Goal: Transaction & Acquisition: Purchase product/service

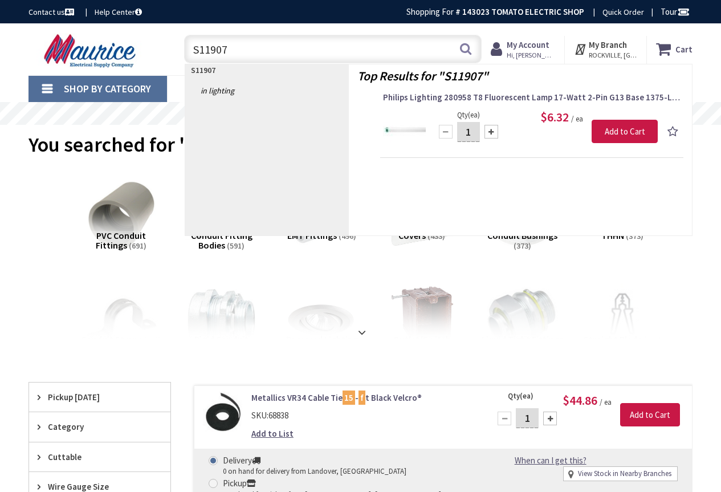
click at [241, 51] on input "S11907" at bounding box center [333, 49] width 298 height 29
click at [240, 51] on input "S11907" at bounding box center [333, 49] width 298 height 29
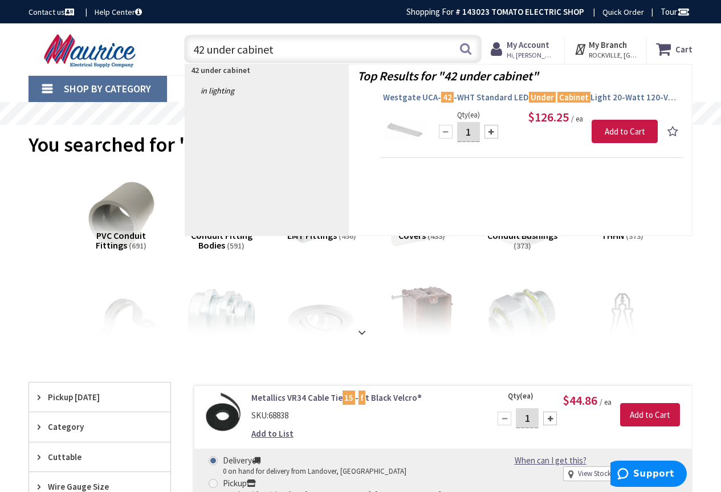
type input "42 under cabinet"
click at [482, 96] on span "Westgate UCA- 42 -WHT Standard LED Under Cabinet Light 20-Watt 120-Volt AC 2700…" at bounding box center [532, 97] width 298 height 11
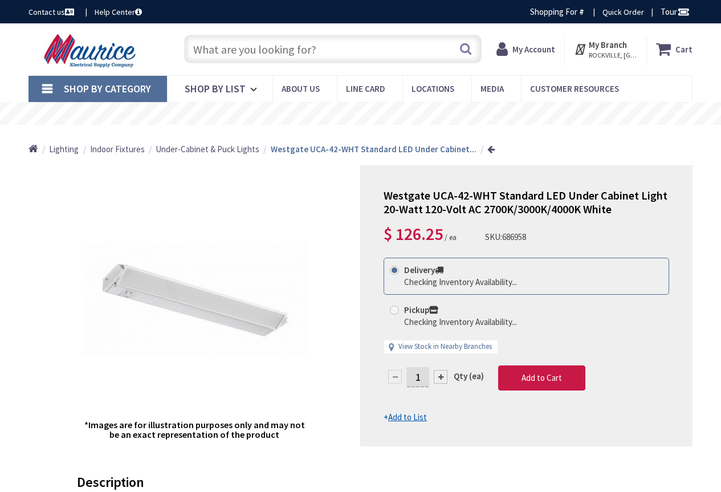
type input "[STREET_ADDRESS]"
